Goal: Task Accomplishment & Management: Use online tool/utility

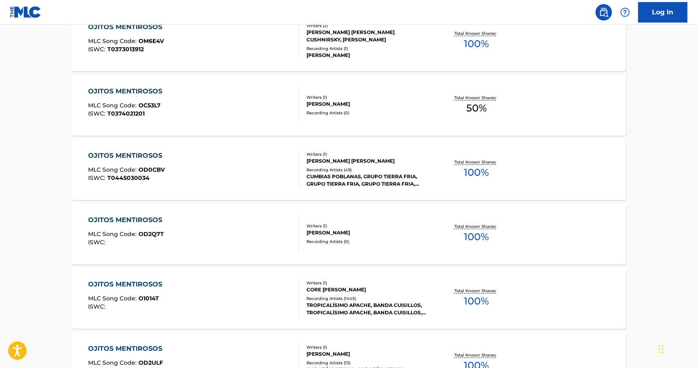
scroll to position [476, 0]
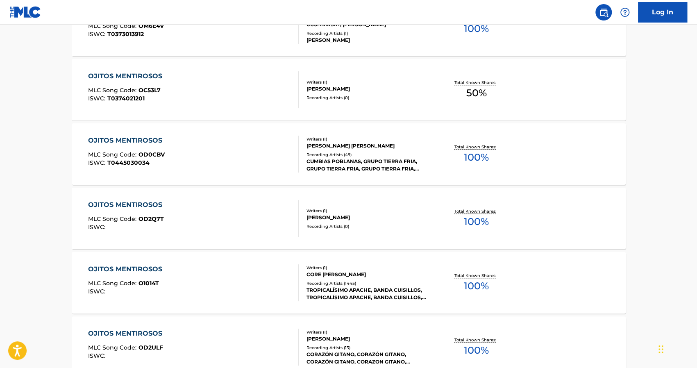
click at [352, 280] on div "Recording Artists ( 1445 )" at bounding box center [369, 283] width 124 height 6
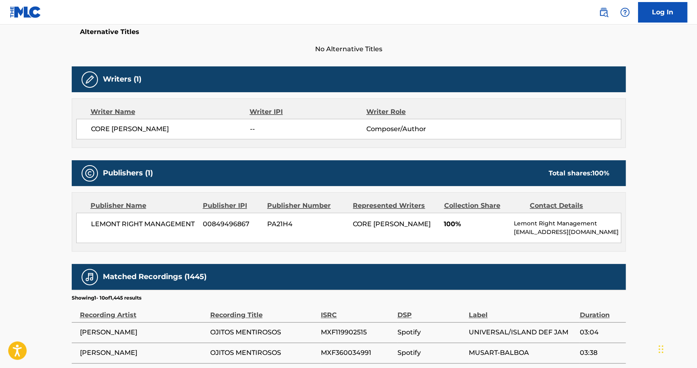
scroll to position [246, 0]
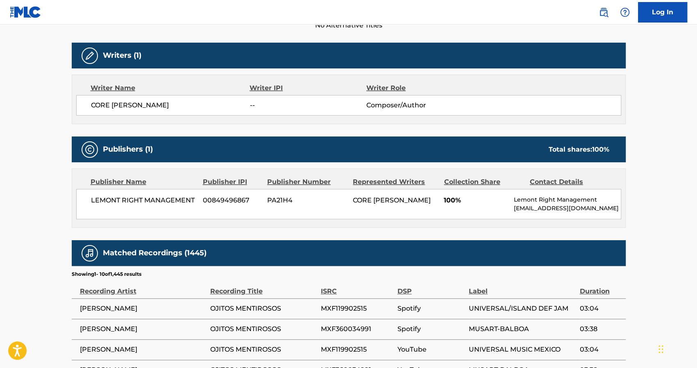
click at [661, 18] on link "Log In" at bounding box center [662, 12] width 49 height 20
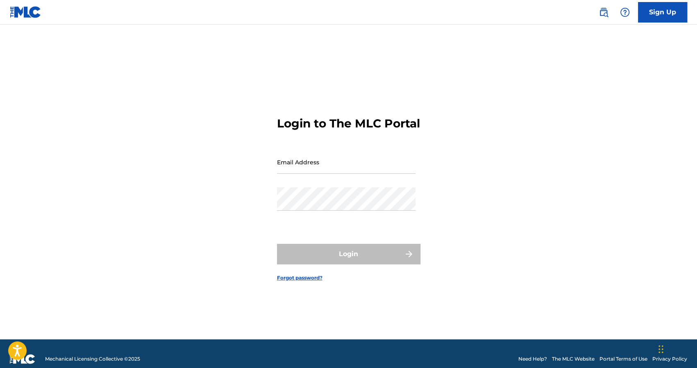
click at [329, 172] on input "Email Address" at bounding box center [346, 161] width 139 height 23
type input "[EMAIL_ADDRESS][DOMAIN_NAME]"
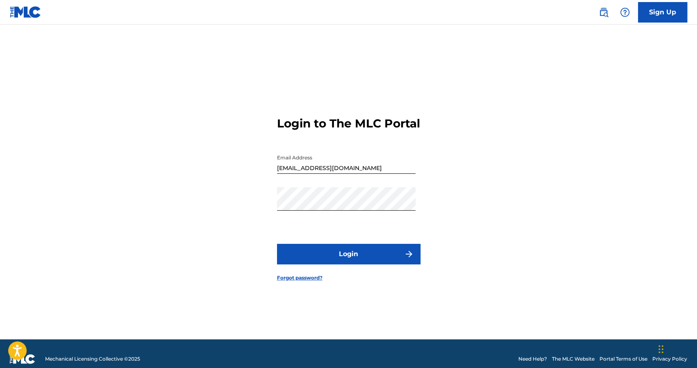
click at [299, 263] on button "Login" at bounding box center [348, 254] width 143 height 20
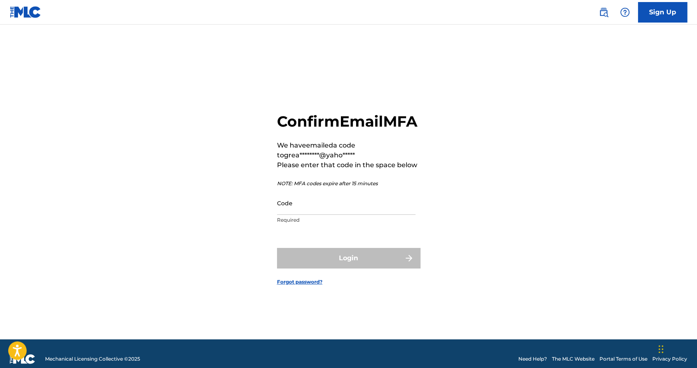
click at [285, 225] on div "Code Required" at bounding box center [346, 209] width 139 height 37
click at [295, 215] on input "Code" at bounding box center [346, 202] width 139 height 23
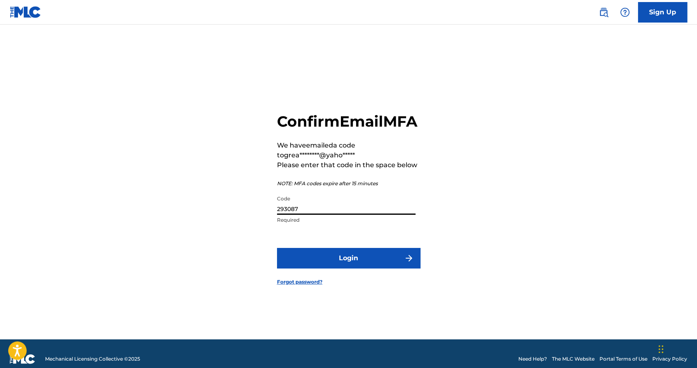
type input "293087"
click at [333, 260] on button "Login" at bounding box center [348, 258] width 143 height 20
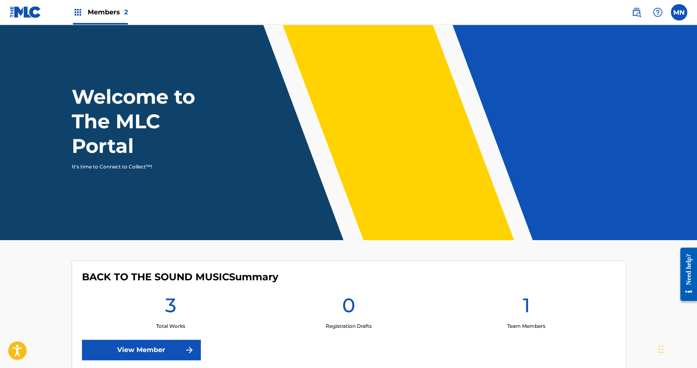
click at [151, 348] on link "View Member" at bounding box center [141, 350] width 119 height 20
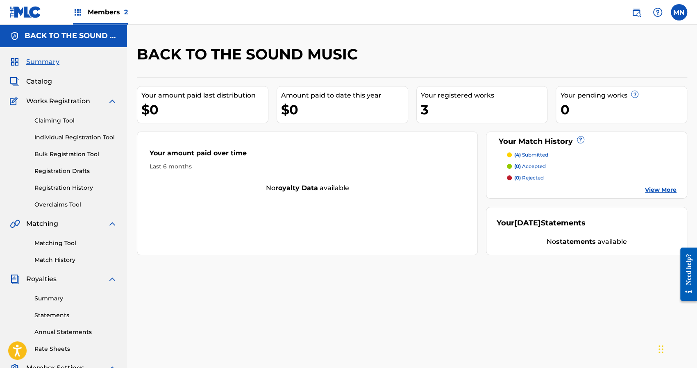
click at [124, 9] on span "2" at bounding box center [126, 12] width 4 height 8
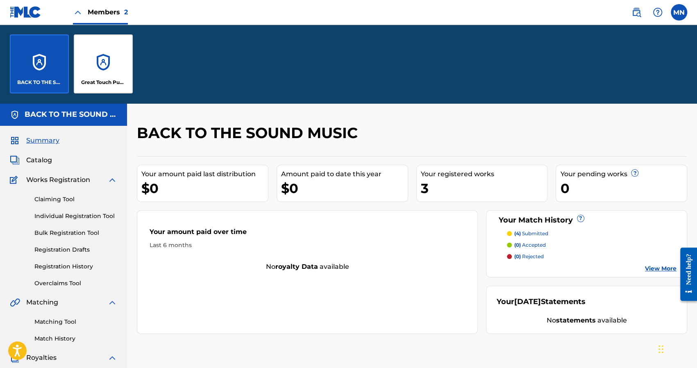
click at [107, 77] on div "Great Touch Publishing Inc" at bounding box center [103, 63] width 59 height 59
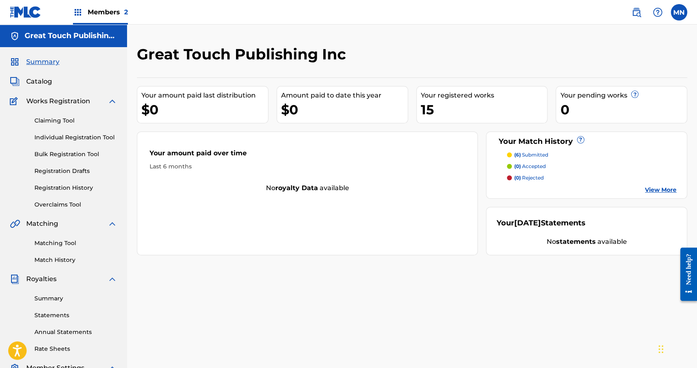
click at [58, 185] on link "Registration History" at bounding box center [75, 188] width 83 height 9
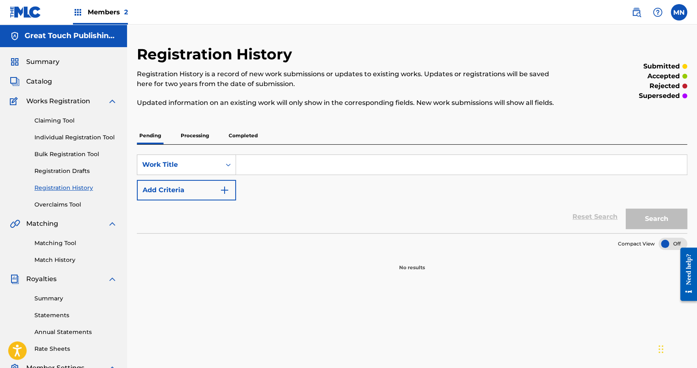
click at [191, 132] on p "Processing" at bounding box center [194, 135] width 33 height 17
click at [245, 140] on p "Completed" at bounding box center [243, 135] width 34 height 17
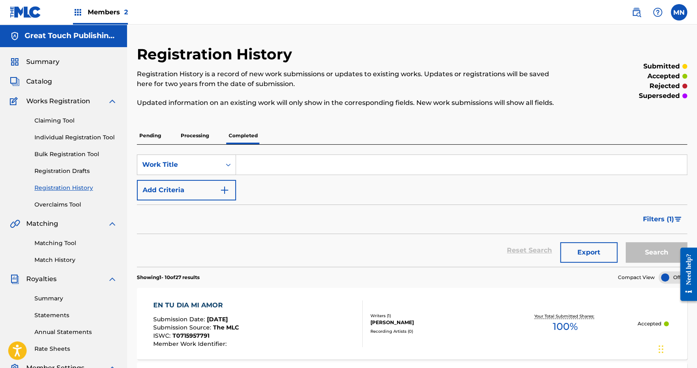
click at [370, 232] on div "Filters ( 1 )" at bounding box center [412, 220] width 551 height 30
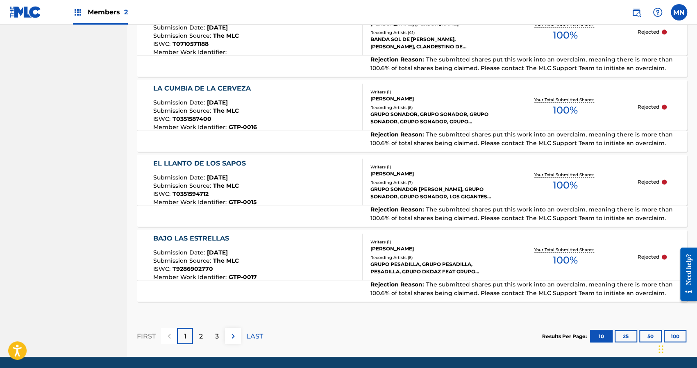
scroll to position [758, 0]
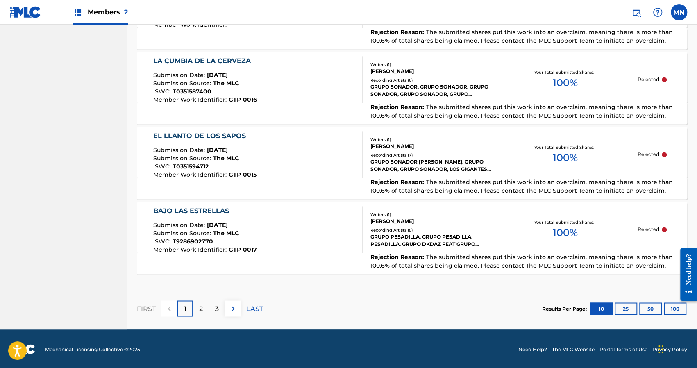
click at [199, 304] on p "2" at bounding box center [201, 309] width 4 height 10
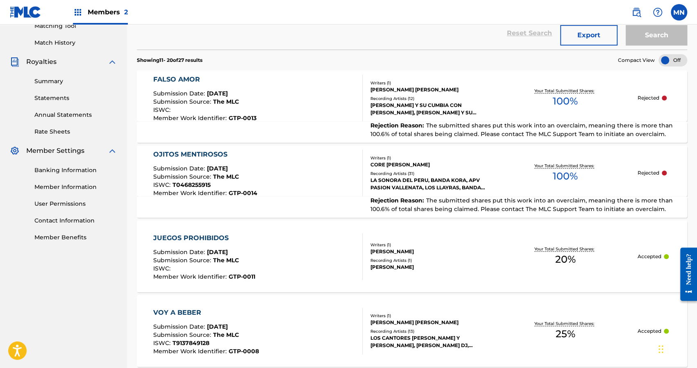
scroll to position [201, 0]
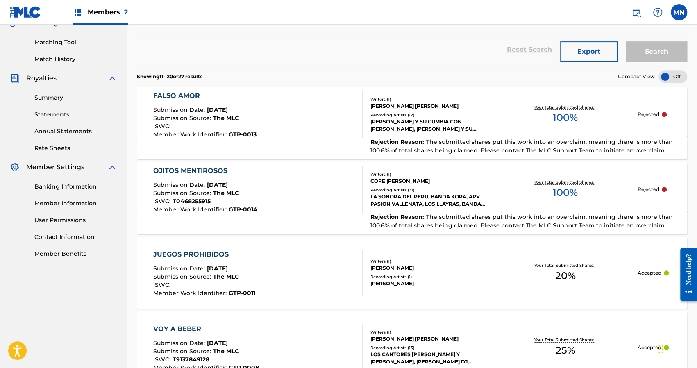
click at [56, 39] on link "Matching Tool" at bounding box center [75, 42] width 83 height 9
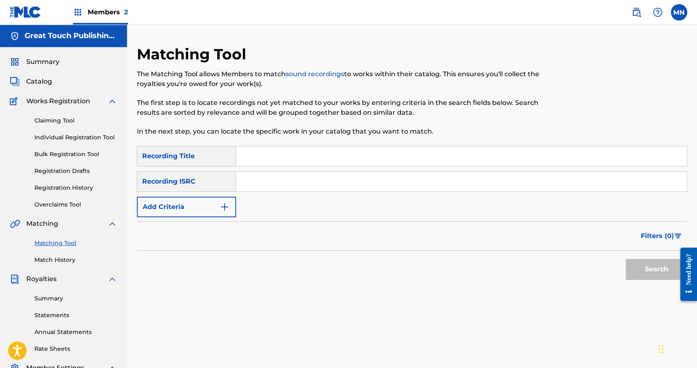
click at [257, 165] on input "Search Form" at bounding box center [461, 156] width 451 height 20
type input "ojitos mentiro"
click at [61, 120] on link "Claiming Tool" at bounding box center [75, 120] width 83 height 9
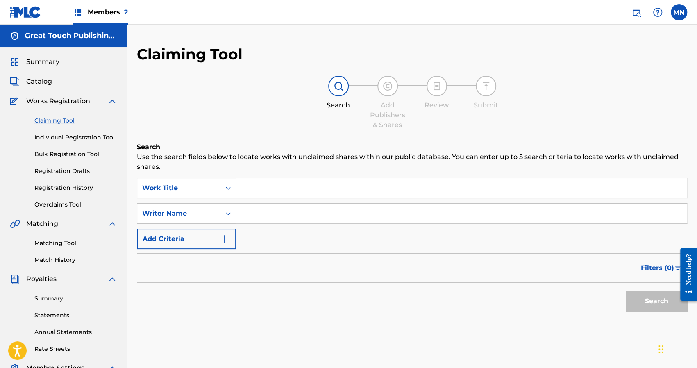
click at [270, 193] on input "Search Form" at bounding box center [461, 188] width 451 height 20
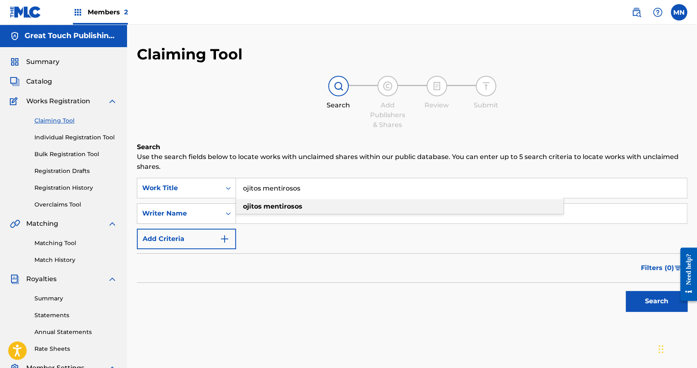
type input "ojitos mentirosos"
click at [273, 212] on div "ojitos mentirosos" at bounding box center [400, 206] width 328 height 15
click at [650, 309] on button "Search" at bounding box center [656, 301] width 61 height 20
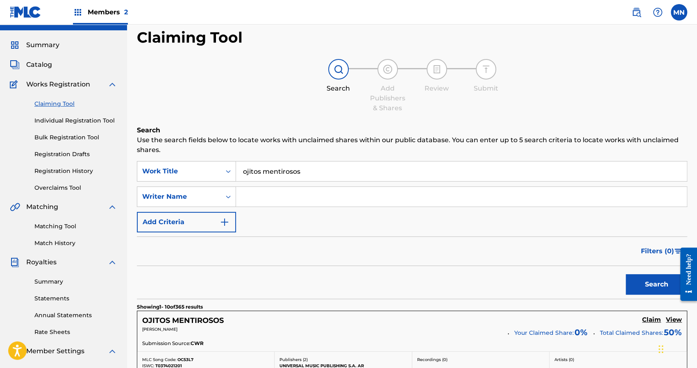
scroll to position [16, 0]
click at [53, 226] on link "Matching Tool" at bounding box center [75, 227] width 83 height 9
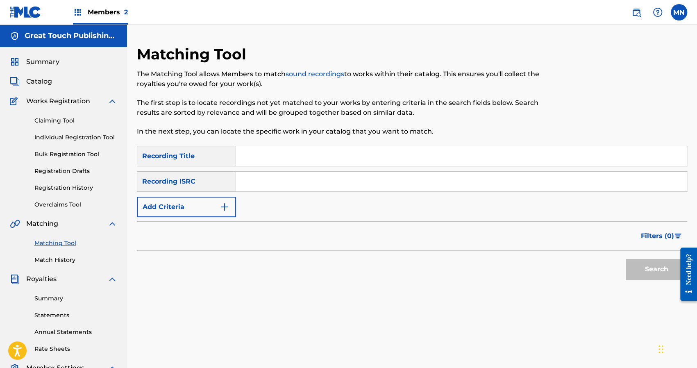
click at [266, 149] on input "Search Form" at bounding box center [461, 156] width 451 height 20
type input "ojitos mentirosos"
click at [641, 273] on button "Search" at bounding box center [656, 269] width 61 height 20
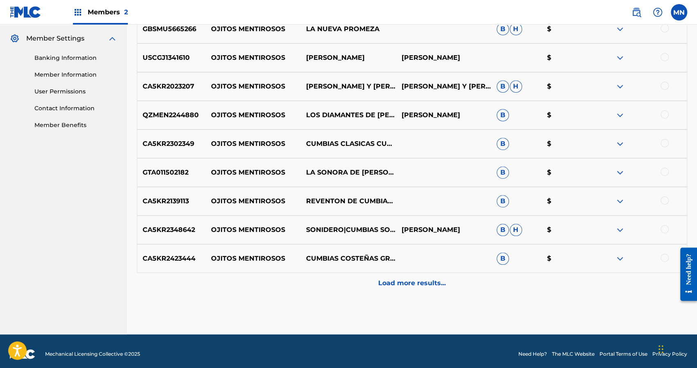
scroll to position [335, 0]
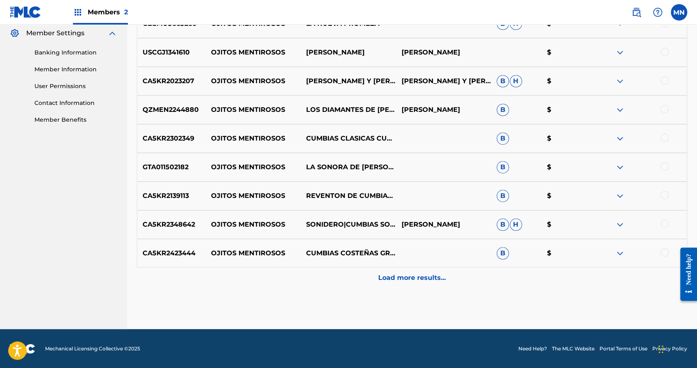
click at [621, 220] on img at bounding box center [620, 225] width 10 height 10
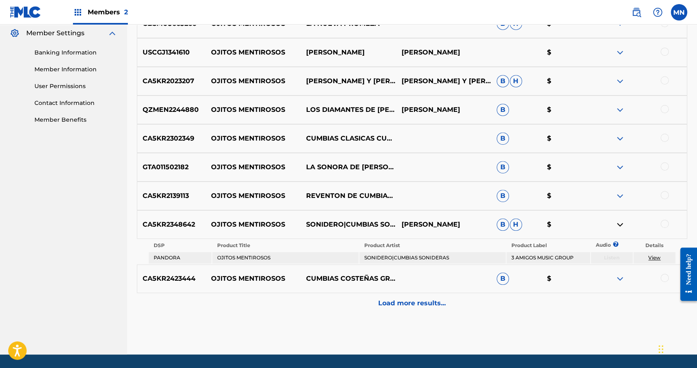
scroll to position [13, 0]
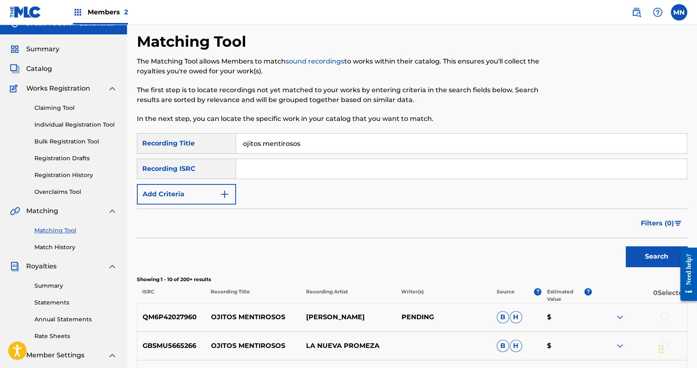
click at [258, 164] on input "Search Form" at bounding box center [461, 169] width 451 height 20
type input "q"
click at [638, 254] on button "Search" at bounding box center [656, 256] width 61 height 20
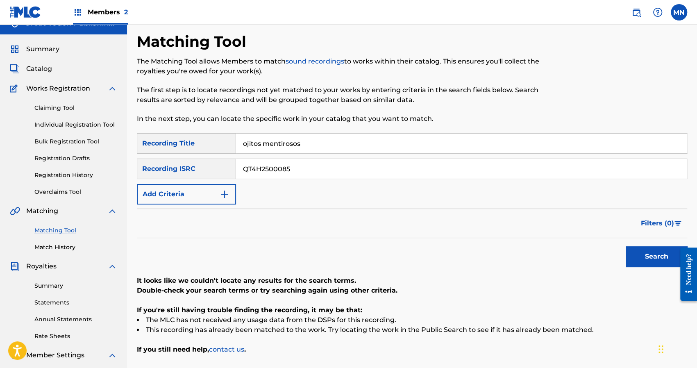
click at [314, 171] on input "QT4H2500085" at bounding box center [461, 169] width 451 height 20
type input "Q"
click at [62, 106] on link "Claiming Tool" at bounding box center [75, 108] width 83 height 9
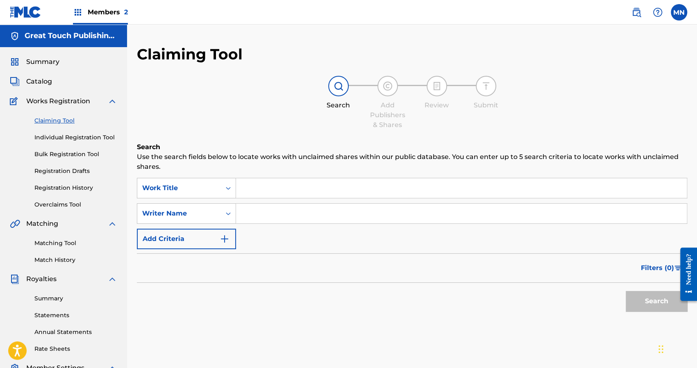
click at [286, 188] on input "Search Form" at bounding box center [461, 188] width 451 height 20
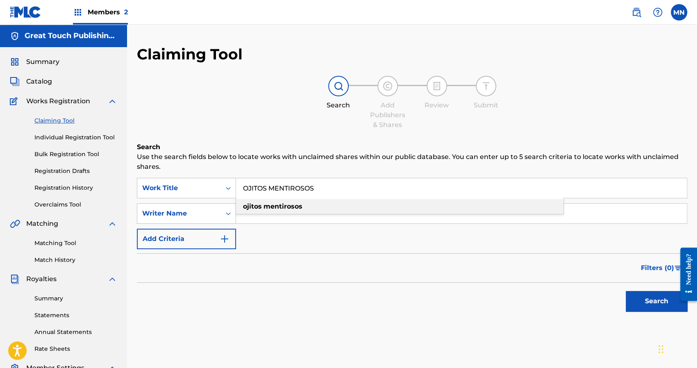
click at [284, 210] on strong "mentirosos" at bounding box center [283, 207] width 39 height 8
type input "ojitos mentirosos"
click at [284, 210] on input "Search Form" at bounding box center [461, 214] width 451 height 20
type input "CORE CUESTAS CHACON"
click at [626, 291] on button "Search" at bounding box center [656, 301] width 61 height 20
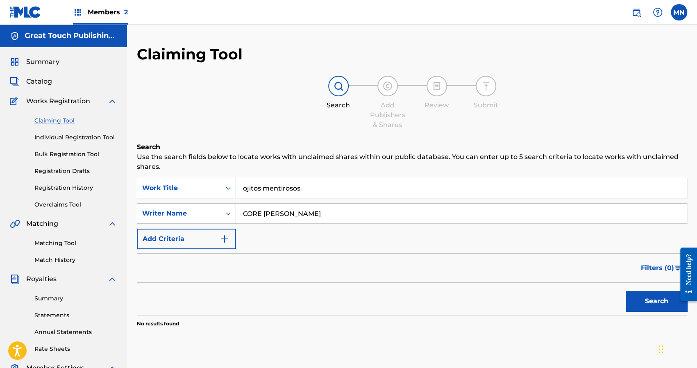
click at [56, 201] on link "Overclaims Tool" at bounding box center [75, 204] width 83 height 9
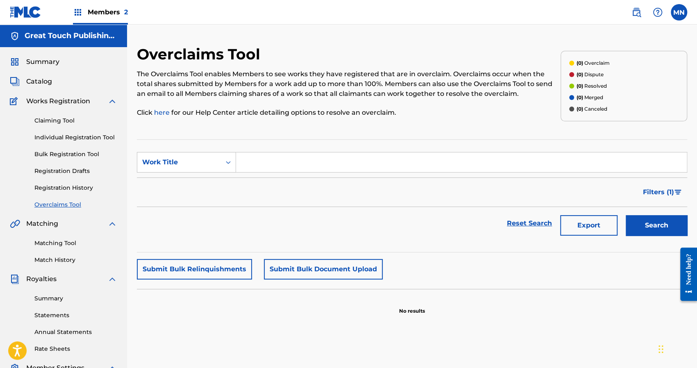
click at [286, 166] on input "Search Form" at bounding box center [461, 163] width 451 height 20
type input "OJITOS MENTIROSOS"
click at [648, 225] on button "Search" at bounding box center [656, 225] width 61 height 20
click at [53, 313] on link "Statements" at bounding box center [75, 315] width 83 height 9
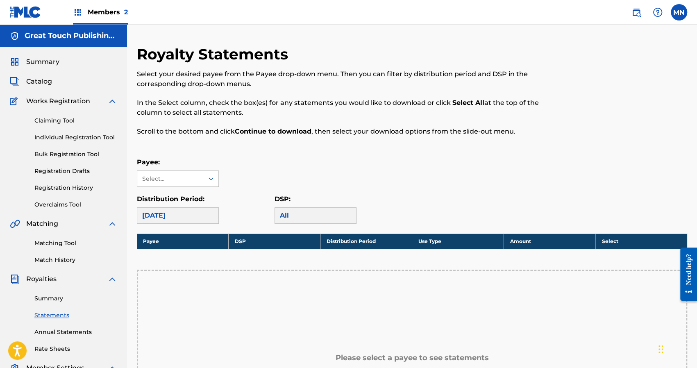
click at [48, 60] on span "Summary" at bounding box center [42, 62] width 33 height 10
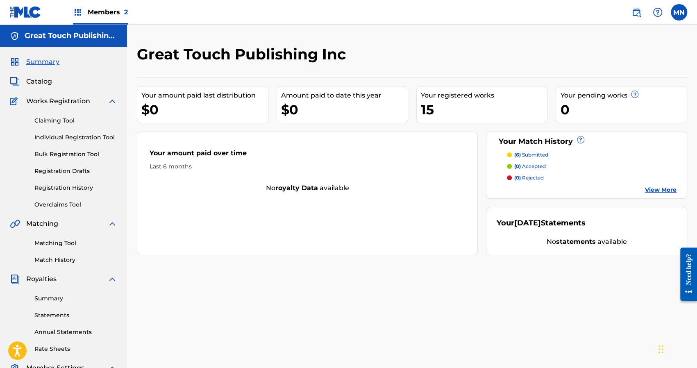
click at [60, 117] on link "Claiming Tool" at bounding box center [75, 120] width 83 height 9
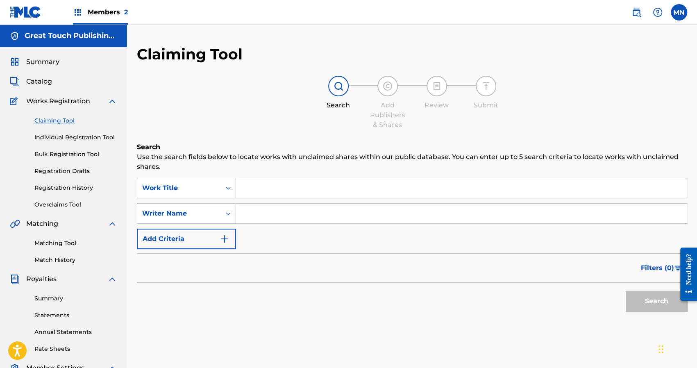
click at [275, 195] on input "Search Form" at bounding box center [461, 188] width 451 height 20
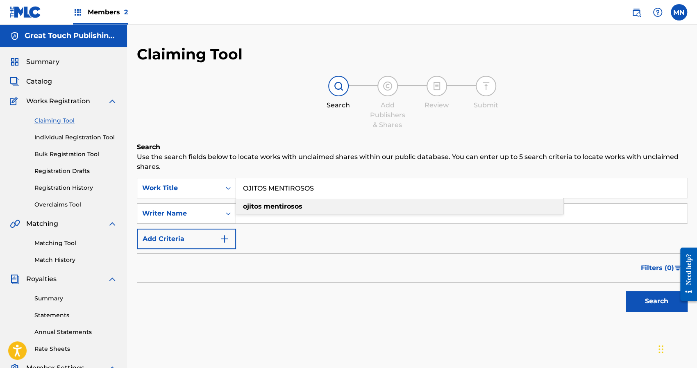
click at [272, 205] on strong "mentirosos" at bounding box center [283, 207] width 39 height 8
type input "ojitos mentirosos"
click at [645, 300] on button "Search" at bounding box center [656, 301] width 61 height 20
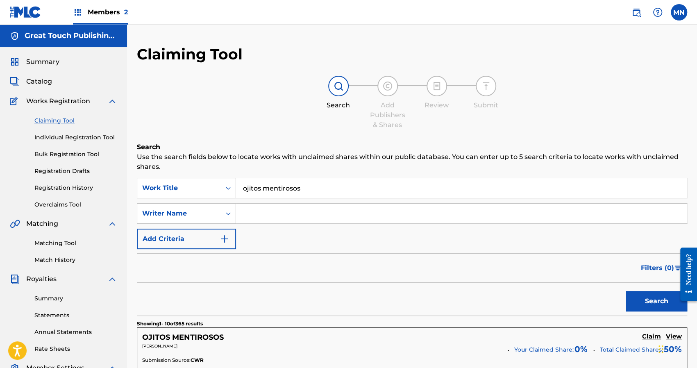
click at [244, 219] on input "Search Form" at bounding box center [461, 214] width 451 height 20
click at [626, 291] on button "Search" at bounding box center [656, 301] width 61 height 20
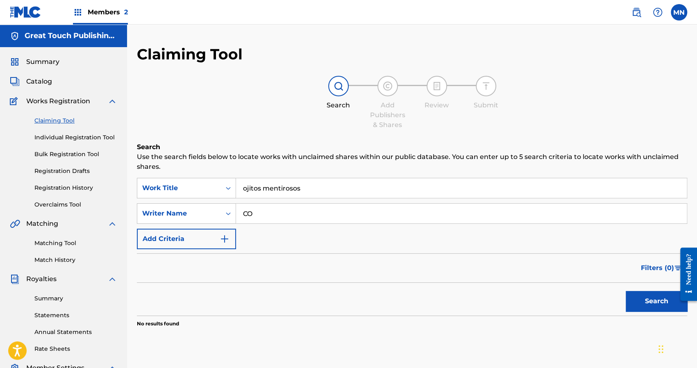
type input "C"
click at [322, 191] on input "ojitos mentirosos" at bounding box center [461, 188] width 451 height 20
click at [56, 206] on link "Overclaims Tool" at bounding box center [75, 204] width 83 height 9
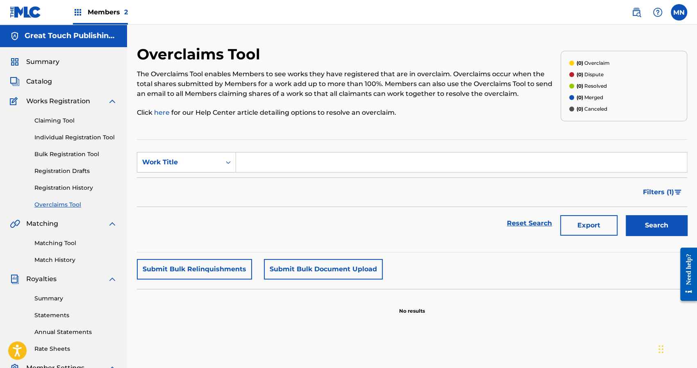
click at [248, 163] on input "Search Form" at bounding box center [461, 163] width 451 height 20
type input "OJITOS MENTIROSOS"
click at [355, 226] on div "Reset Search Export Search" at bounding box center [412, 223] width 551 height 33
click at [323, 269] on button "Submit Bulk Document Upload" at bounding box center [323, 269] width 119 height 20
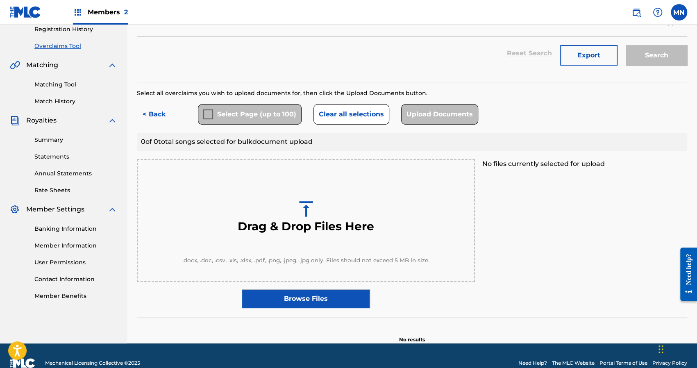
scroll to position [172, 0]
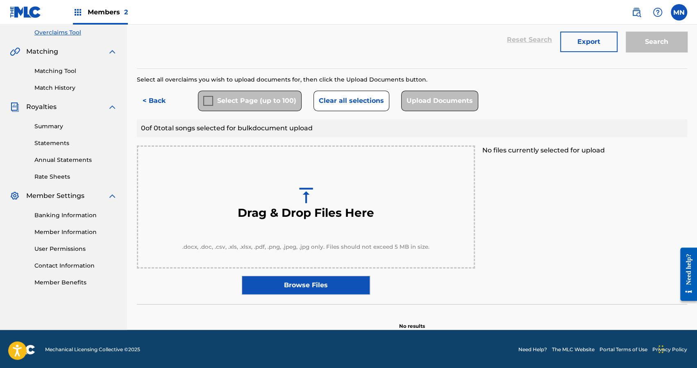
click at [209, 103] on div "Select Page (up to 100)" at bounding box center [250, 101] width 104 height 20
click at [153, 103] on button "< Back" at bounding box center [161, 101] width 49 height 20
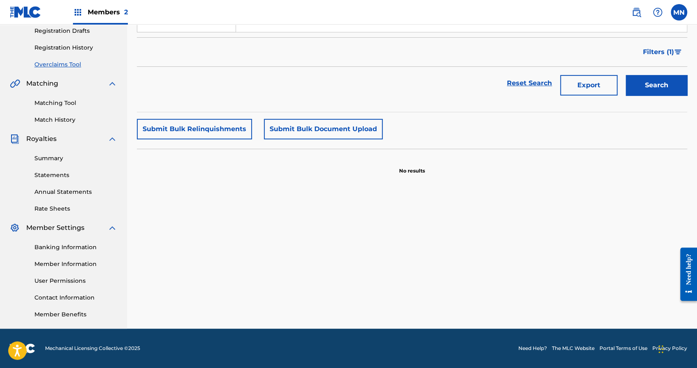
scroll to position [140, 0]
click at [339, 97] on div "Reset Search Export Search" at bounding box center [412, 83] width 551 height 33
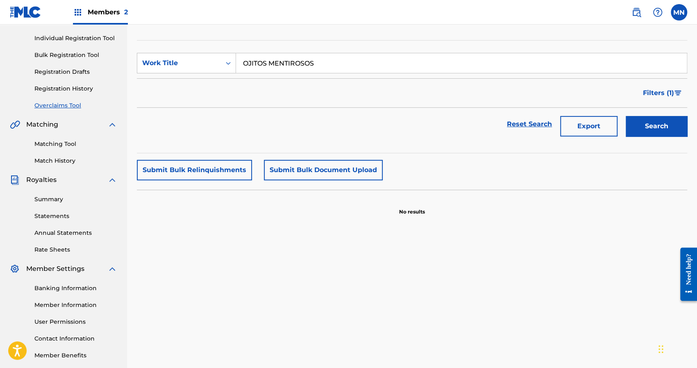
scroll to position [42, 0]
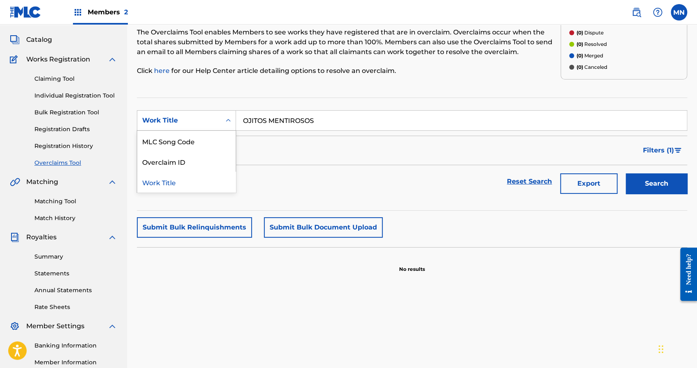
click at [225, 122] on icon "Search Form" at bounding box center [228, 120] width 8 height 8
click at [158, 161] on div "Overclaim ID" at bounding box center [186, 161] width 98 height 20
click at [231, 117] on icon "Search Form" at bounding box center [228, 120] width 8 height 8
click at [169, 145] on div "Work Title" at bounding box center [186, 141] width 98 height 20
click at [260, 121] on input "Search Form" at bounding box center [461, 121] width 451 height 20
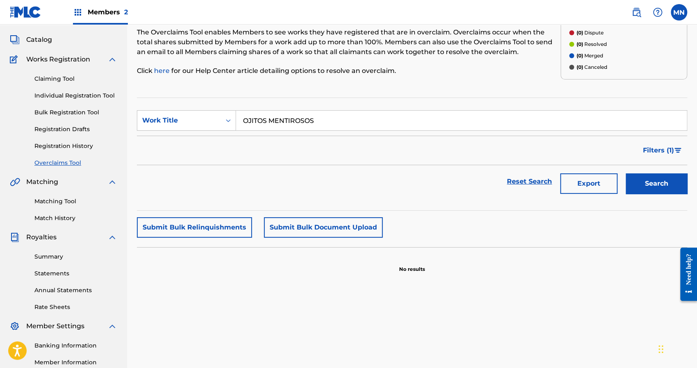
type input "OJITOS MENTIROSOS"
click at [626, 173] on button "Search" at bounding box center [656, 183] width 61 height 20
click at [159, 72] on link "here" at bounding box center [162, 71] width 17 height 8
click at [58, 81] on link "Claiming Tool" at bounding box center [75, 79] width 83 height 9
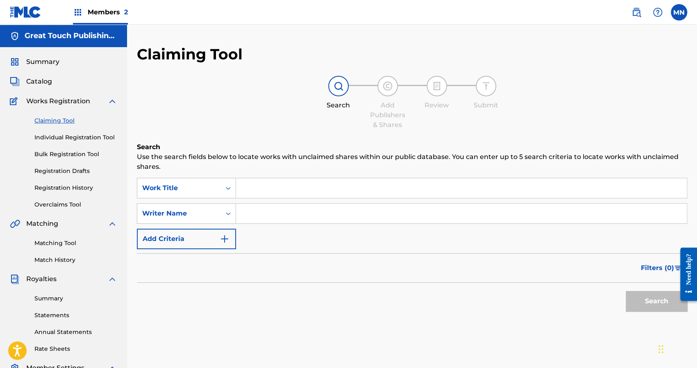
click at [676, 8] on label at bounding box center [679, 12] width 16 height 16
click at [679, 12] on input "MN Marvin Nolasco greattouch77@yahoo.com Notification Preferences Profile Log o…" at bounding box center [679, 12] width 0 height 0
click at [596, 112] on p "Log out" at bounding box center [599, 115] width 19 height 7
click at [679, 12] on input "MN Marvin Nolasco greattouch77@yahoo.com Notification Preferences Profile Log o…" at bounding box center [679, 12] width 0 height 0
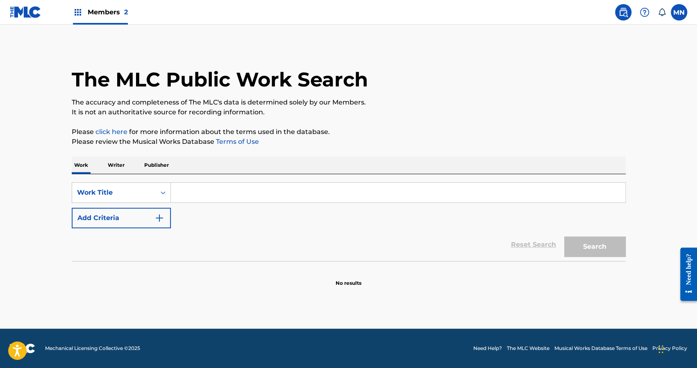
click at [198, 196] on input "Search Form" at bounding box center [398, 193] width 455 height 20
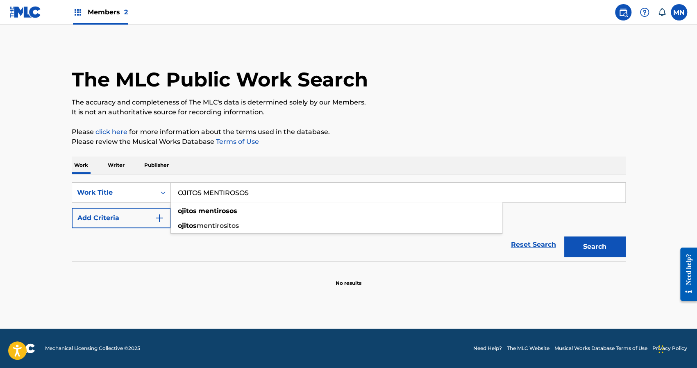
type input "OJITOS MENTIROSOS"
click at [565, 237] on button "Search" at bounding box center [595, 247] width 61 height 20
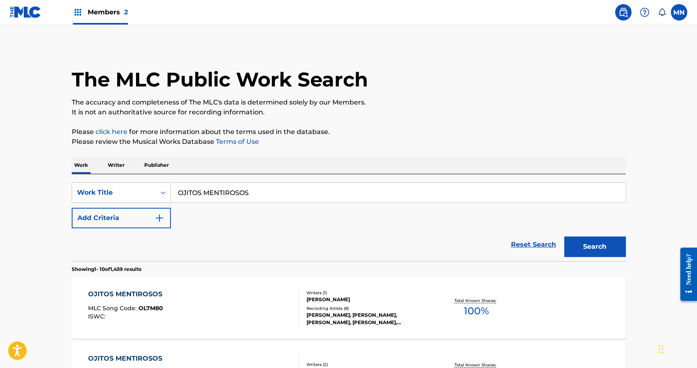
click at [376, 228] on div "SearchWithCriteria36cb60c6-e23b-4cab-9c57-739e32759709 Work Title OJITOS MENTIR…" at bounding box center [349, 205] width 554 height 46
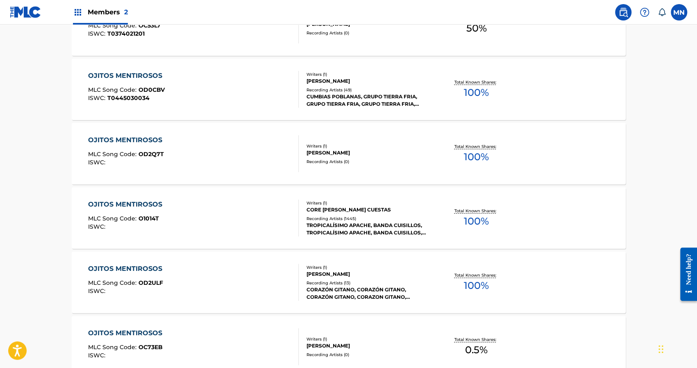
scroll to position [541, 0]
click at [376, 228] on div "TROPICALÍSIMO APACHE, BANDA CUISILLOS, TROPICALÍSIMO APACHE, BANDA CUISILLOS, T…" at bounding box center [369, 228] width 124 height 15
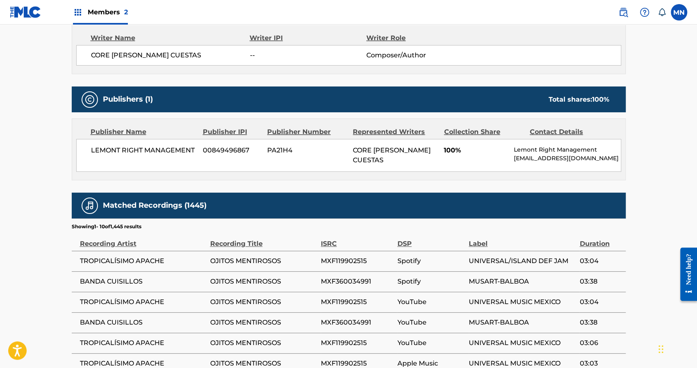
scroll to position [295, 0]
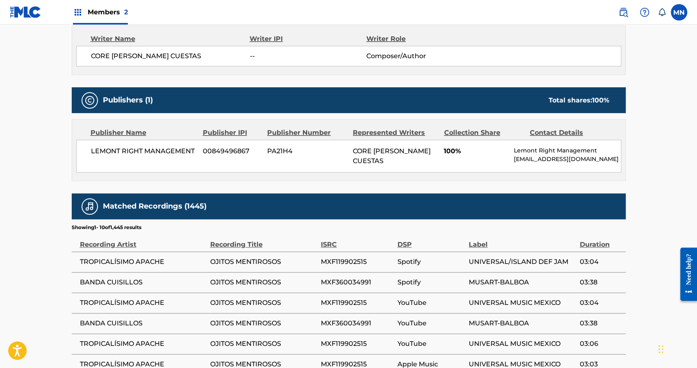
click at [547, 154] on p "Lemont Right Management" at bounding box center [567, 150] width 107 height 9
click at [695, 63] on main "< Back to public search results Copy work link OJITOS MENTIROSOS Work Detail Me…" at bounding box center [348, 114] width 697 height 770
